Goal: Check status: Check status

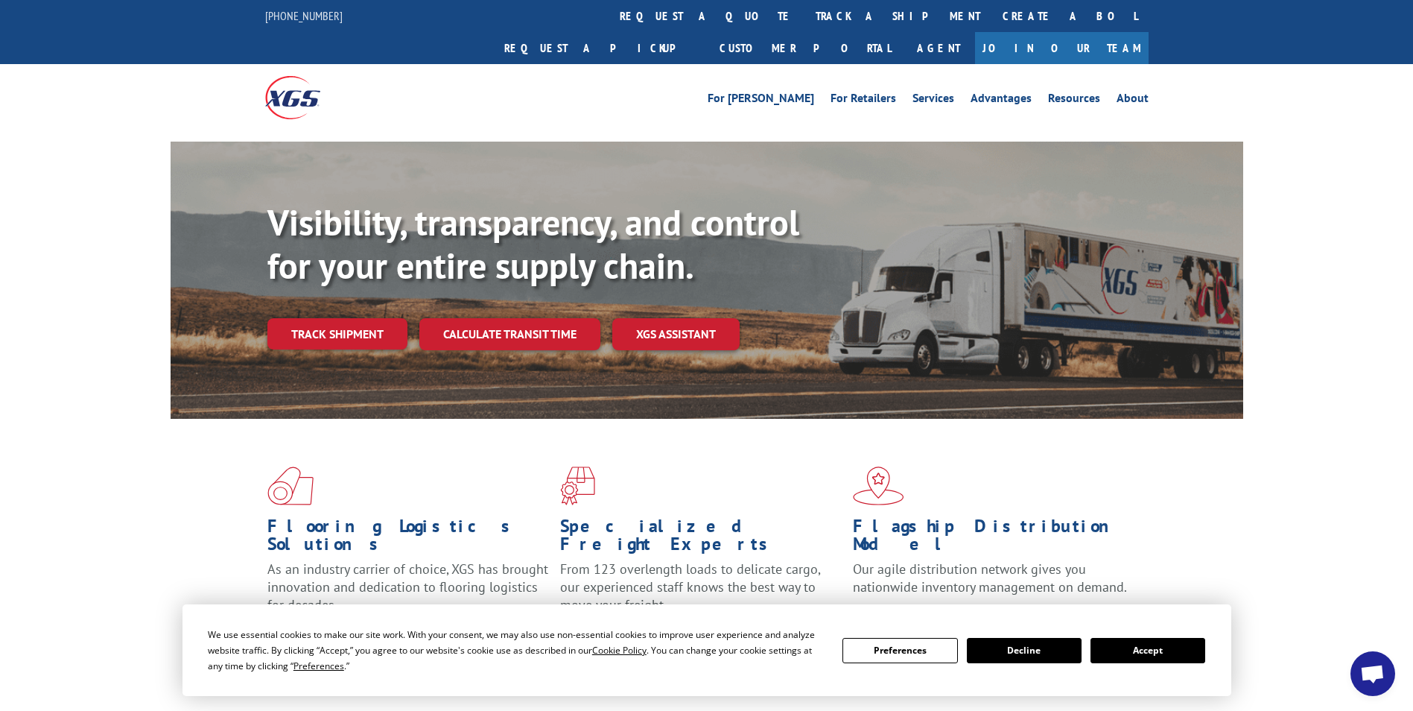
drag, startPoint x: 1182, startPoint y: 654, endPoint x: 1070, endPoint y: 625, distance: 115.5
click at [1181, 654] on button "Accept" at bounding box center [1148, 650] width 115 height 25
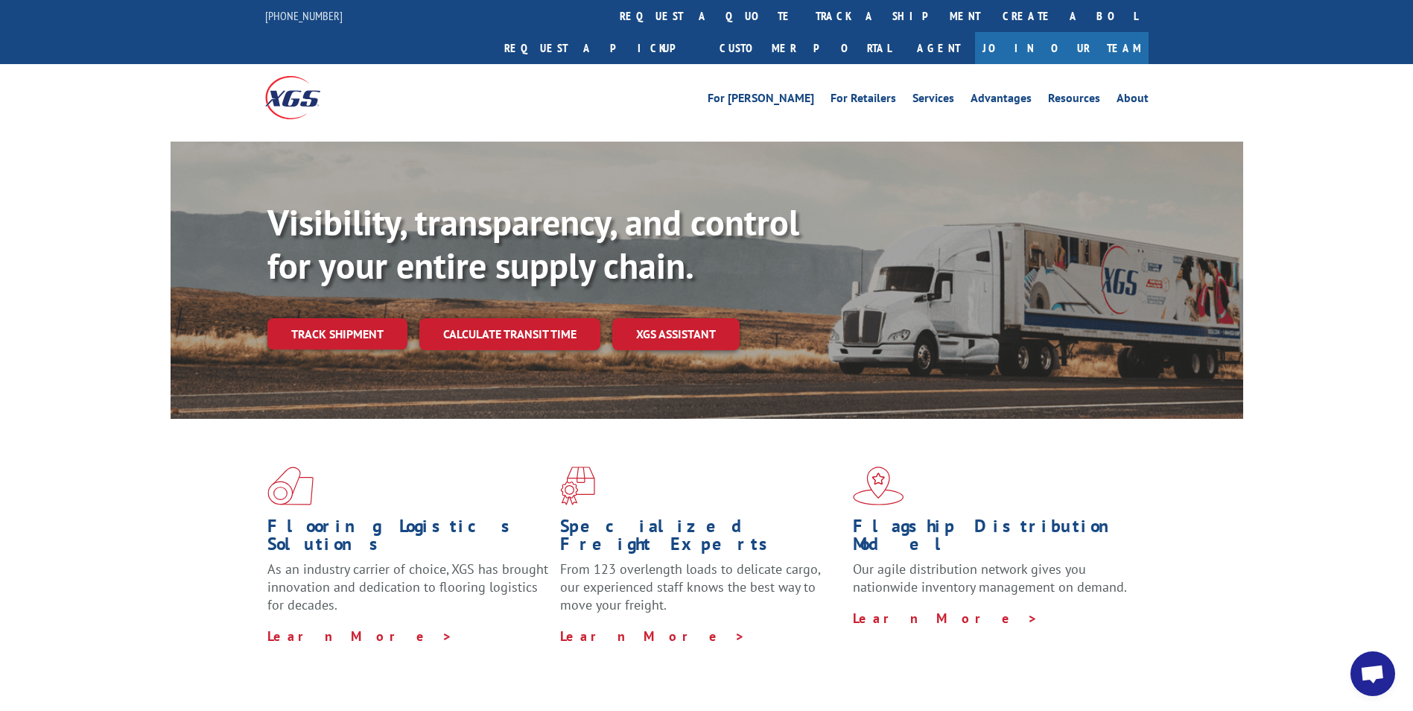
click at [314, 318] on link "Track shipment" at bounding box center [337, 333] width 140 height 31
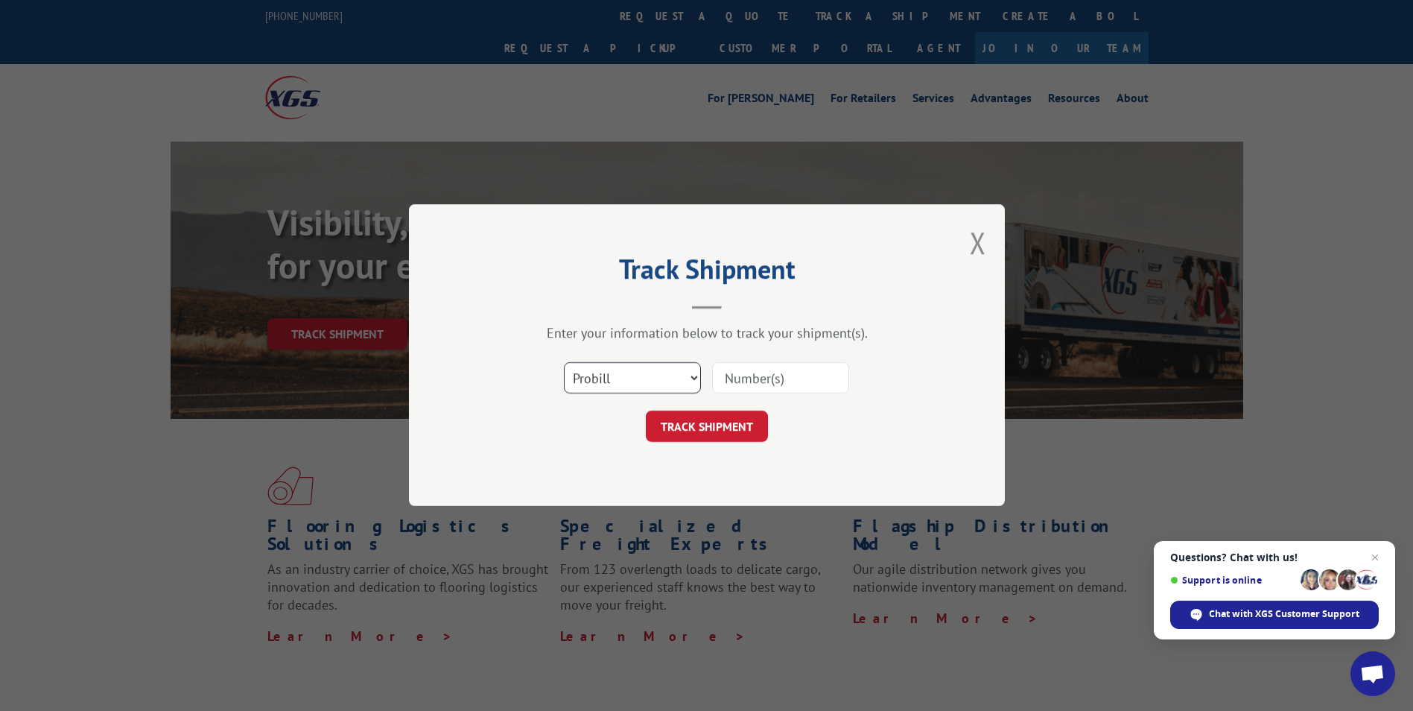
drag, startPoint x: 664, startPoint y: 381, endPoint x: 653, endPoint y: 391, distance: 14.8
click at [662, 384] on select "Select category... Probill BOL PO" at bounding box center [632, 378] width 137 height 31
select select "bol"
click at [564, 363] on select "Select category... Probill BOL PO" at bounding box center [632, 378] width 137 height 31
click at [767, 373] on input at bounding box center [780, 378] width 137 height 31
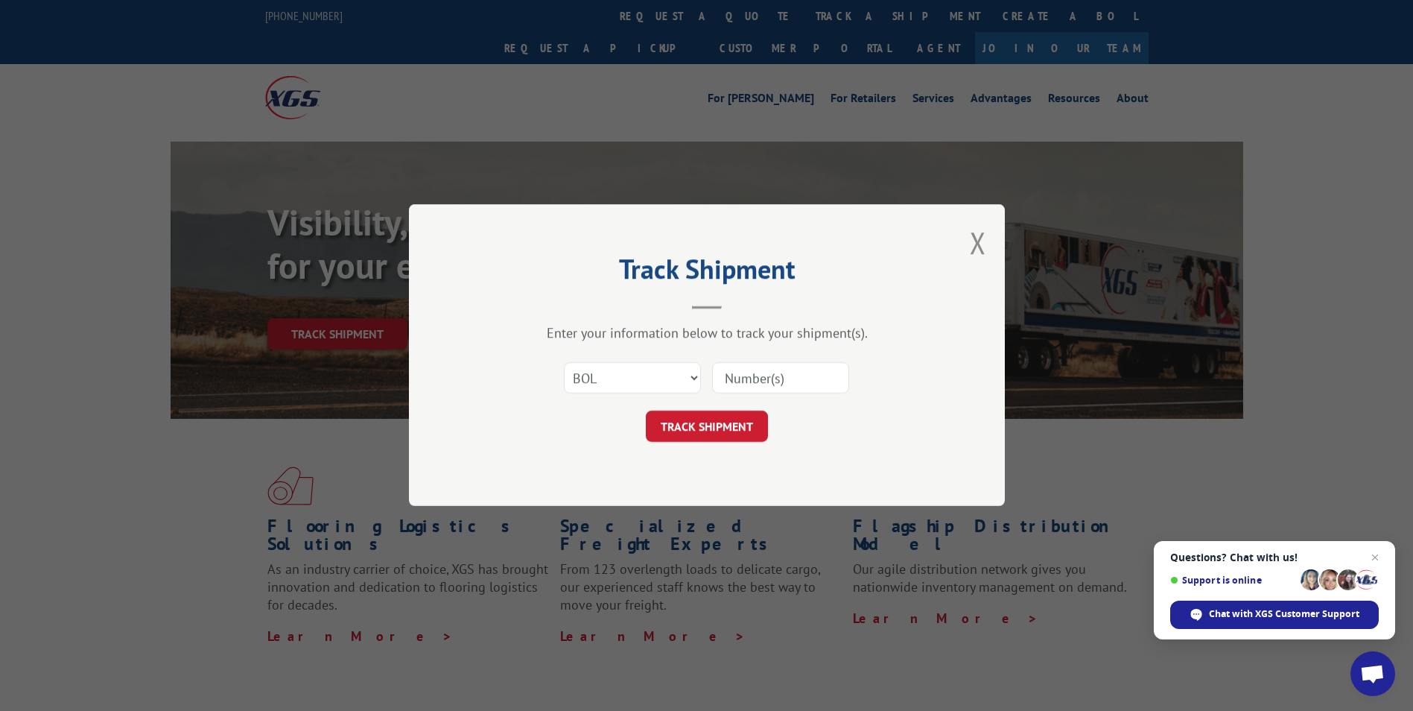
paste input "5509663"
type input "5509663"
drag, startPoint x: 718, startPoint y: 431, endPoint x: 724, endPoint y: 440, distance: 10.7
click at [718, 431] on button "TRACK SHIPMENT" at bounding box center [707, 426] width 122 height 31
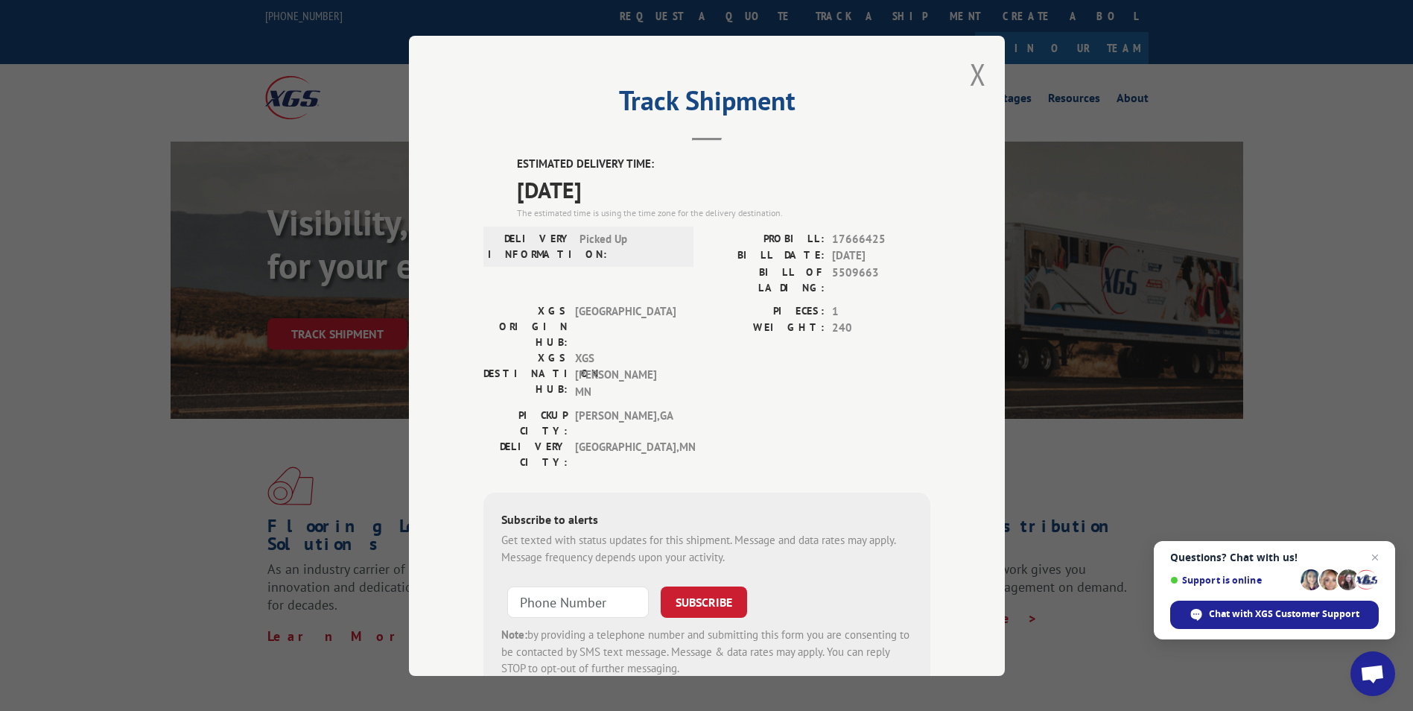
scroll to position [31, 0]
